Goal: Information Seeking & Learning: Find specific fact

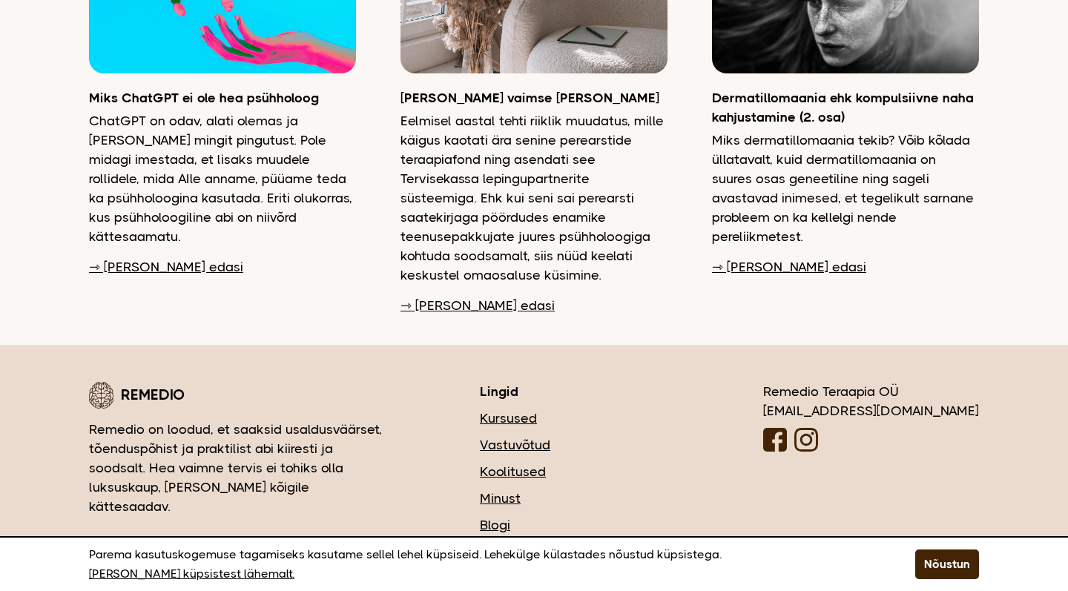
scroll to position [3952, 0]
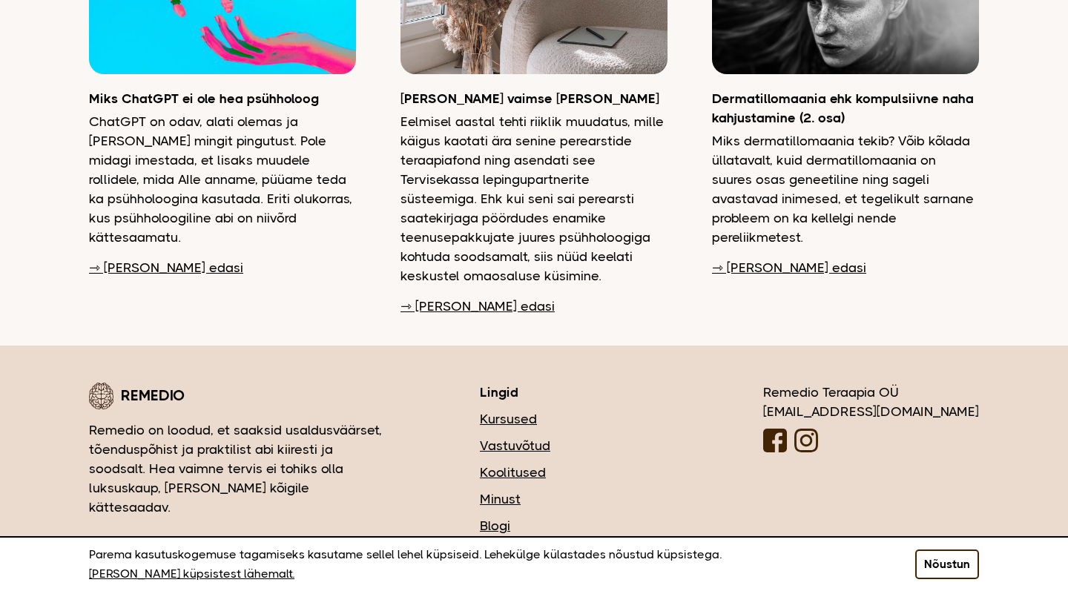
click at [934, 568] on button "Nõustun" at bounding box center [948, 565] width 64 height 30
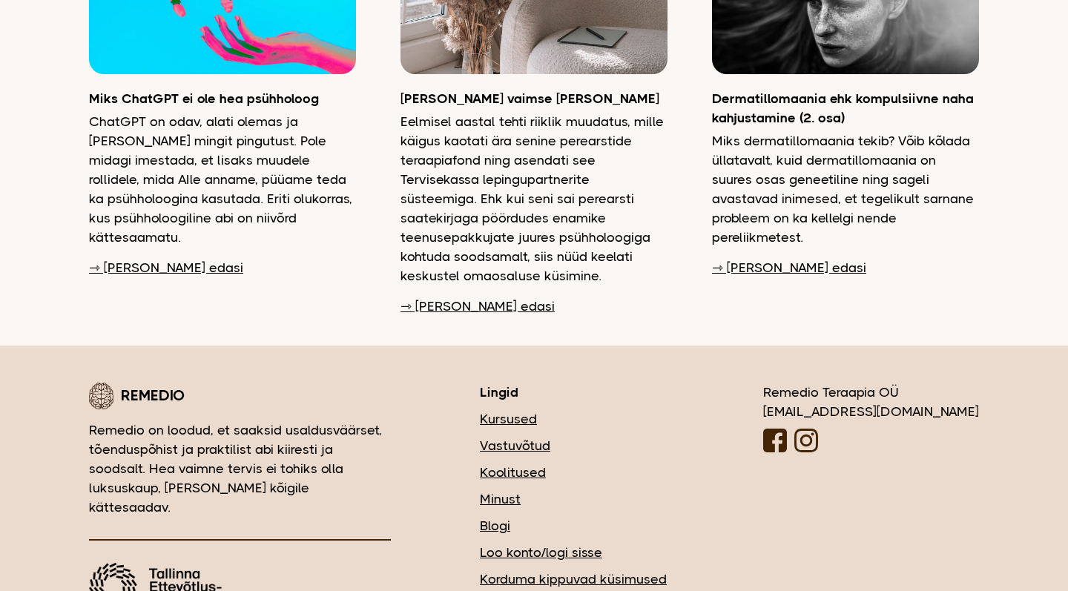
click at [151, 563] on img at bounding box center [156, 587] width 134 height 48
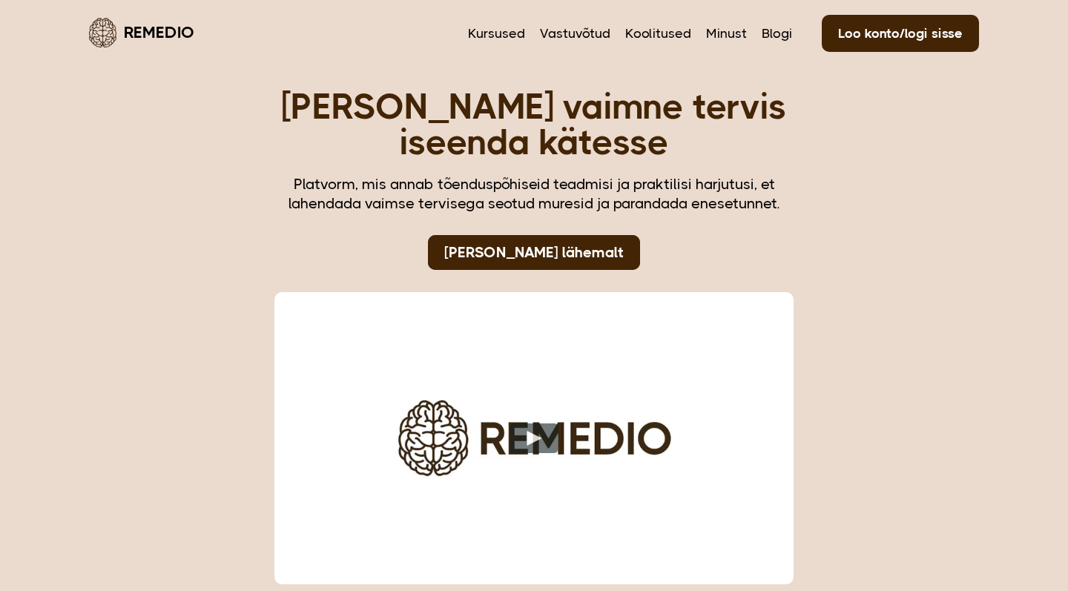
scroll to position [0, 0]
click at [490, 32] on link "Kursused" at bounding box center [496, 33] width 57 height 19
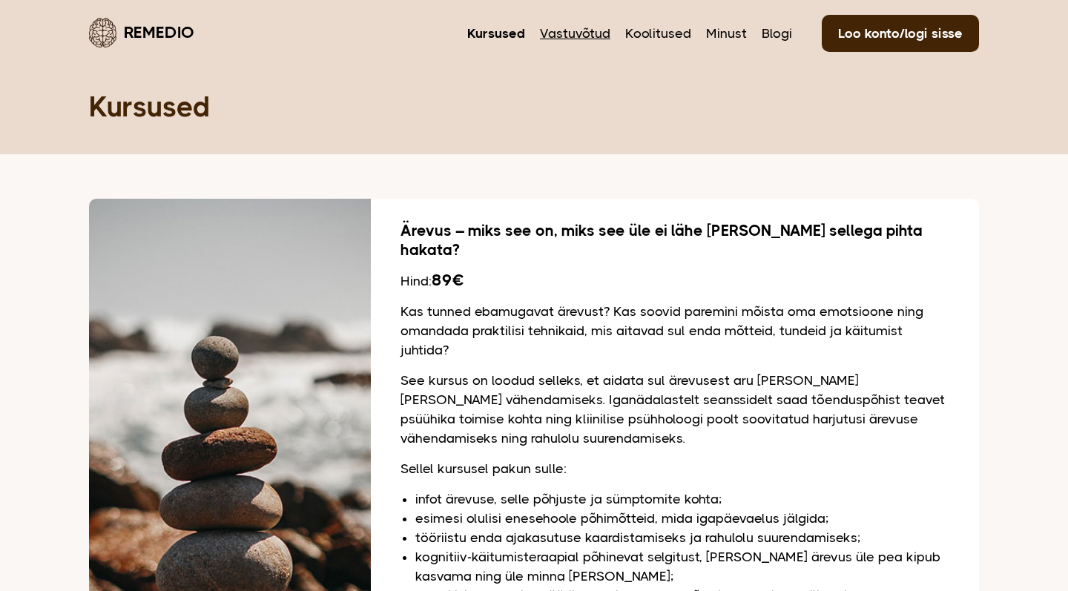
click at [554, 31] on link "Vastuvõtud" at bounding box center [575, 33] width 70 height 19
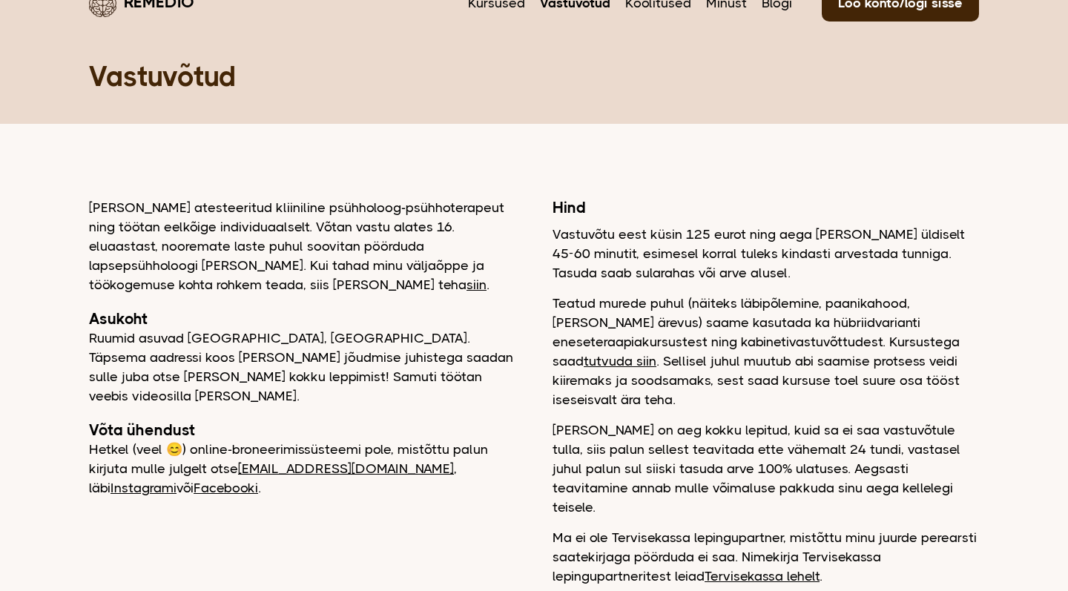
scroll to position [50, 0]
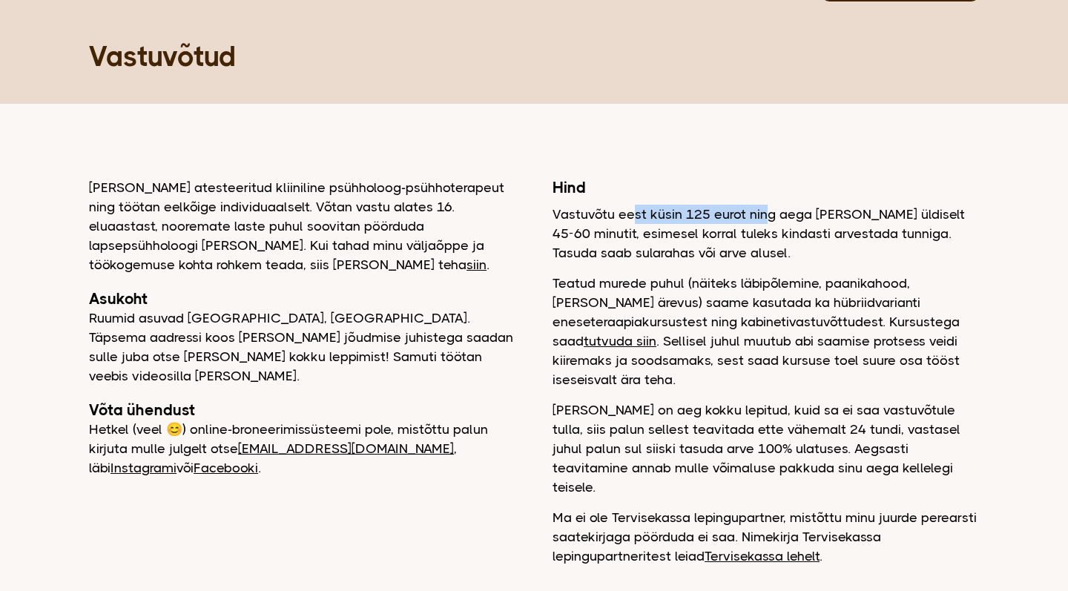
drag, startPoint x: 635, startPoint y: 217, endPoint x: 778, endPoint y: 217, distance: 143.2
click at [778, 217] on p "Vastuvõtu eest küsin 125 eurot ning aega läheb meil üldiselt 45-60 minutit, esi…" at bounding box center [766, 234] width 427 height 58
drag, startPoint x: 935, startPoint y: 212, endPoint x: 973, endPoint y: 212, distance: 38.6
click at [973, 212] on p "Vastuvõtu eest küsin 125 eurot ning aega läheb meil üldiselt 45-60 minutit, esi…" at bounding box center [766, 234] width 427 height 58
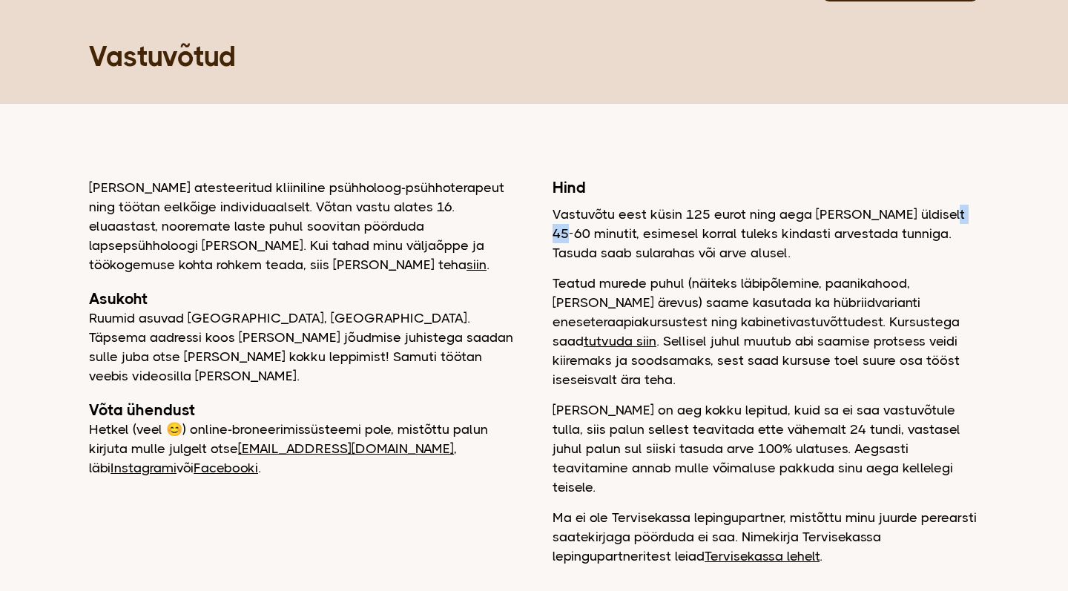
click at [973, 212] on p "Vastuvõtu eest küsin 125 eurot ning aega läheb meil üldiselt 45-60 minutit, esi…" at bounding box center [766, 234] width 427 height 58
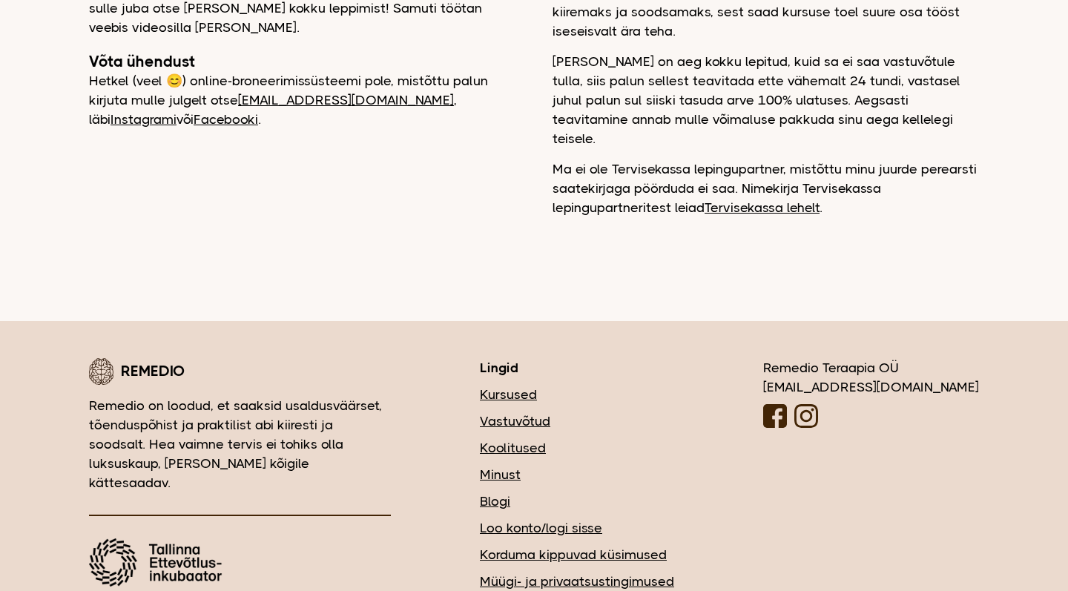
scroll to position [398, 0]
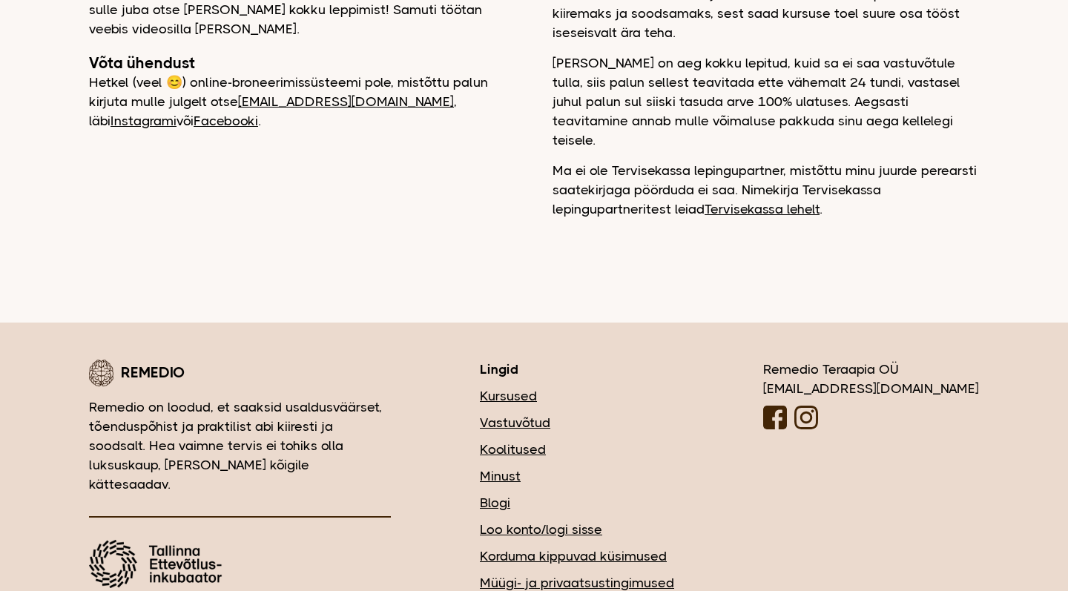
click at [818, 406] on img at bounding box center [807, 418] width 24 height 24
